Goal: Task Accomplishment & Management: Manage account settings

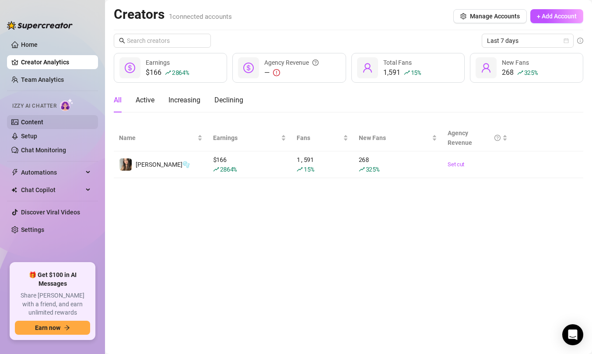
click at [43, 125] on link "Content" at bounding box center [32, 122] width 22 height 7
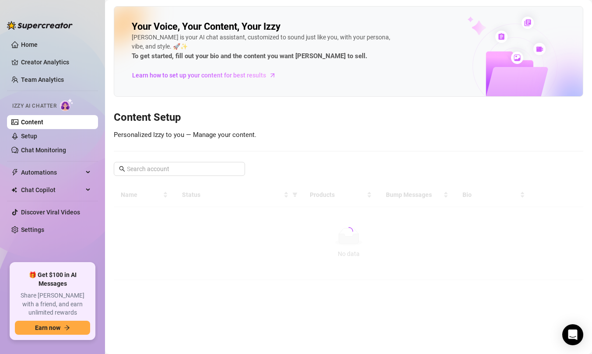
click at [379, 228] on div at bounding box center [348, 231] width 469 height 97
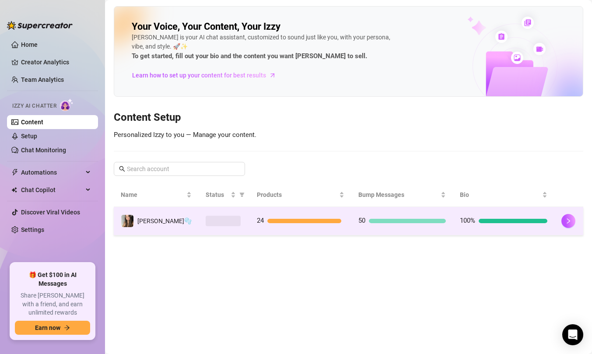
click at [561, 227] on div at bounding box center [568, 221] width 15 height 14
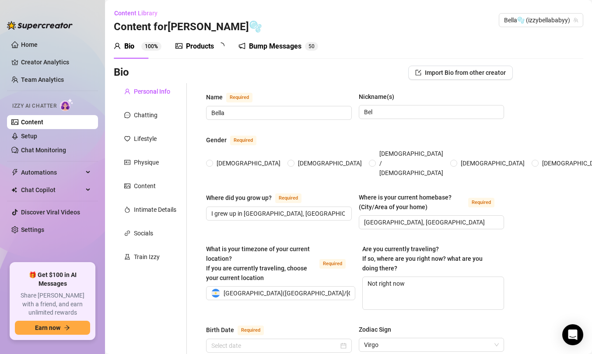
radio input "true"
type input "[DATE]"
click at [208, 53] on div "Products 2 4" at bounding box center [202, 46] width 55 height 24
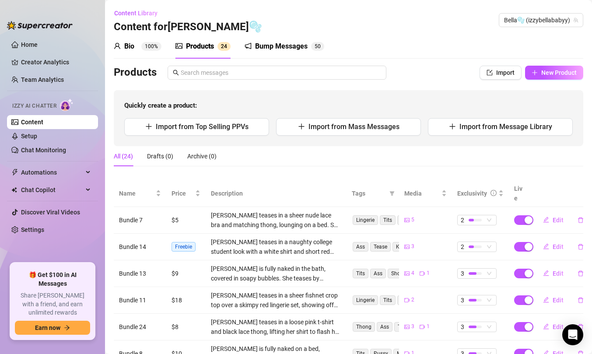
click at [267, 60] on div "Bio 100% Products 2 4 Bump Messages 5 0 Bio Import Bio from other creator Perso…" at bounding box center [348, 266] width 469 height 464
click at [267, 53] on div "Bump Messages 5 0" at bounding box center [285, 46] width 80 height 24
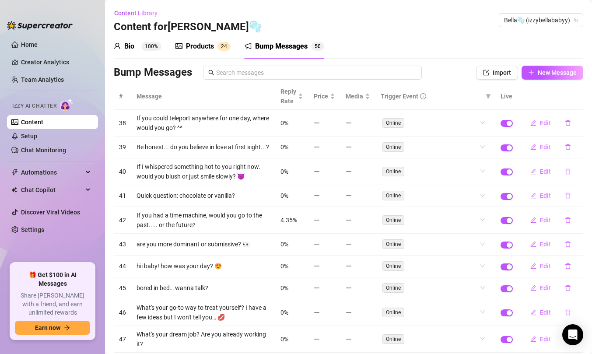
scroll to position [54, 0]
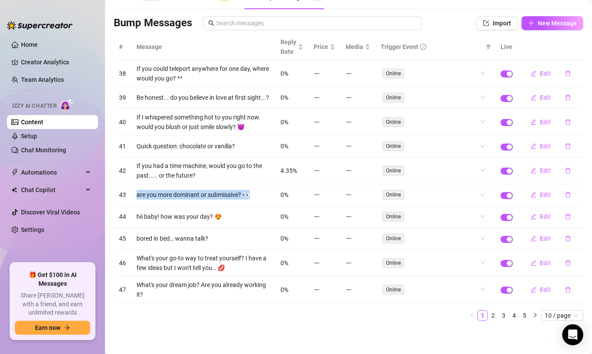
drag, startPoint x: 250, startPoint y: 195, endPoint x: 136, endPoint y: 197, distance: 113.8
click at [136, 197] on td "are you more dominant or submissive? 👀" at bounding box center [203, 195] width 144 height 22
copy td "are you more dominant or submissive? 👀"
